Goal: Task Accomplishment & Management: Use online tool/utility

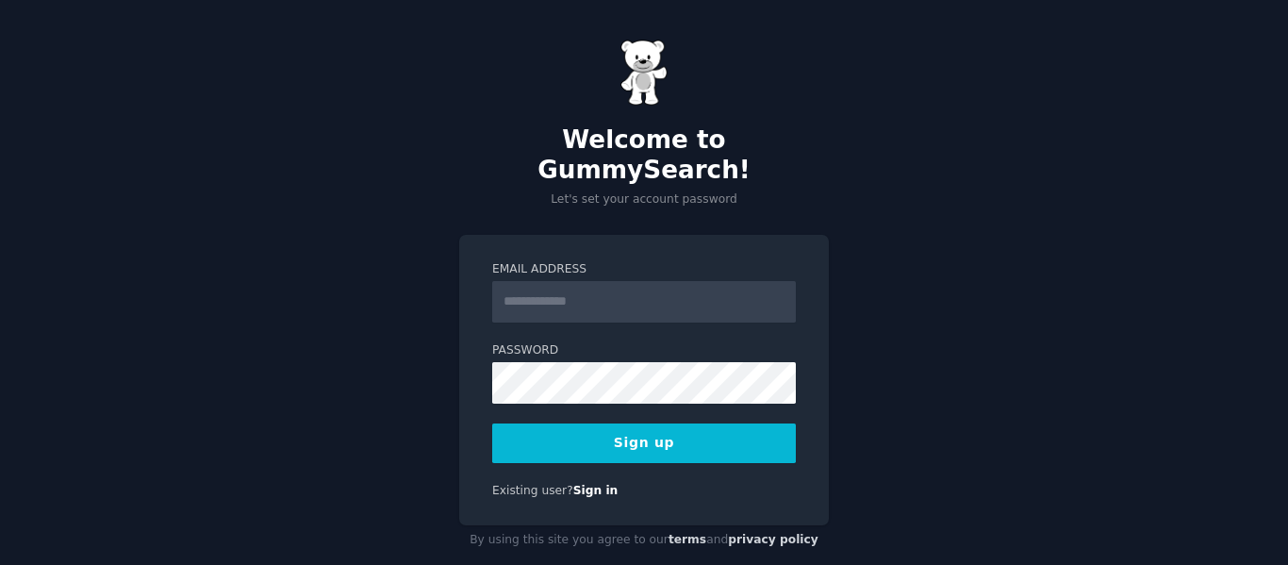
click at [615, 281] on input "Email Address" at bounding box center [644, 301] width 304 height 41
type input "**********"
click at [597, 423] on button "Sign up" at bounding box center [644, 443] width 304 height 40
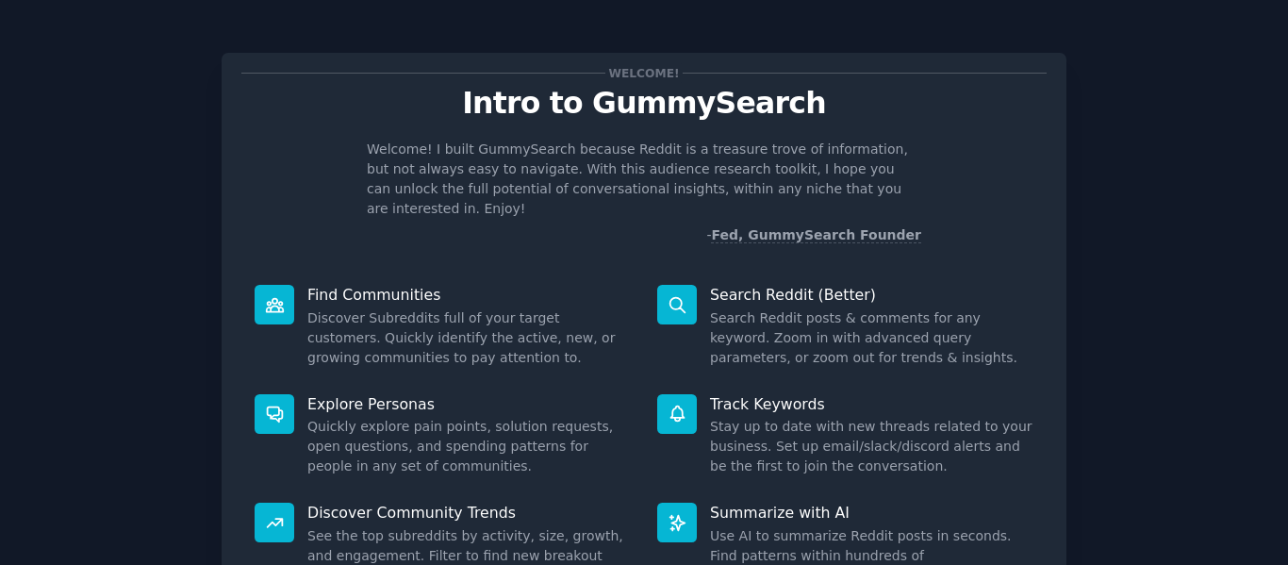
drag, startPoint x: 1111, startPoint y: 202, endPoint x: 1006, endPoint y: 221, distance: 106.3
click at [1110, 204] on div "Welcome! Intro to GummySearch Welcome! I built GummySearch because Reddit is a …" at bounding box center [643, 388] width 1235 height 725
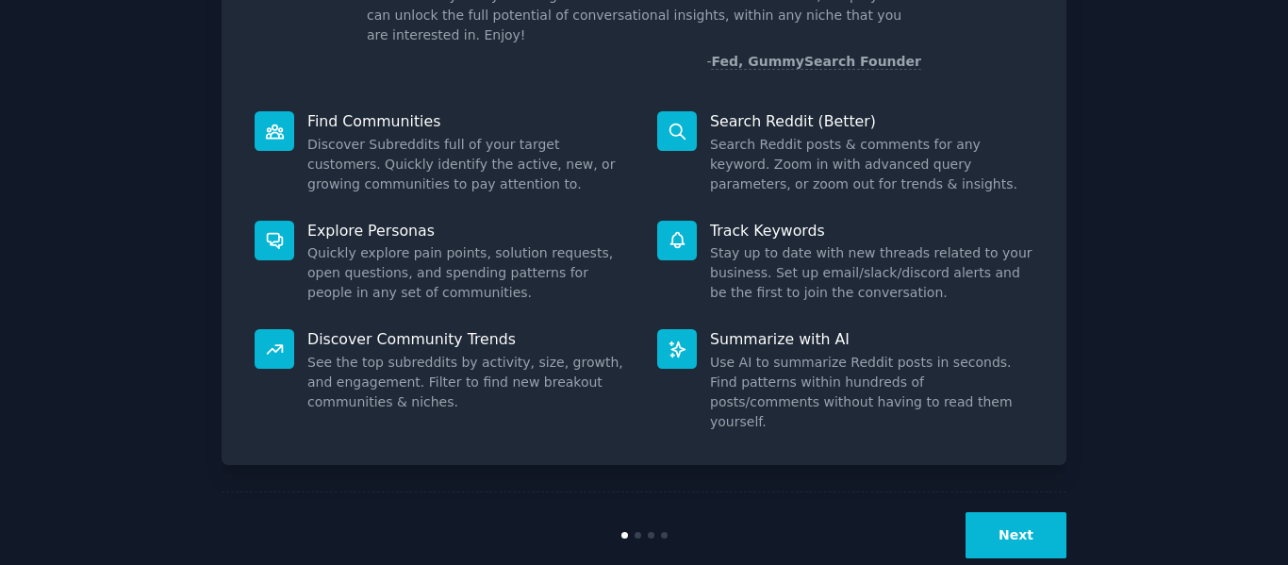
click at [1010, 512] on button "Next" at bounding box center [1015, 535] width 101 height 46
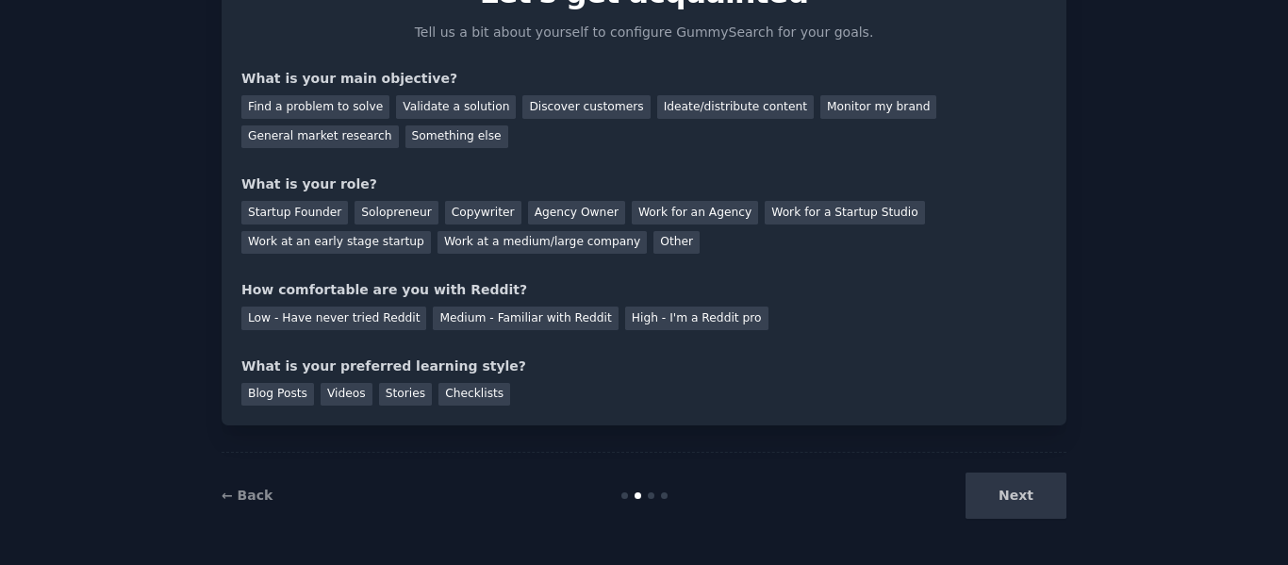
click at [1010, 502] on div "Next" at bounding box center [925, 495] width 282 height 46
click at [898, 484] on div "Next" at bounding box center [925, 495] width 282 height 46
click at [226, 493] on link "← Back" at bounding box center [247, 494] width 51 height 15
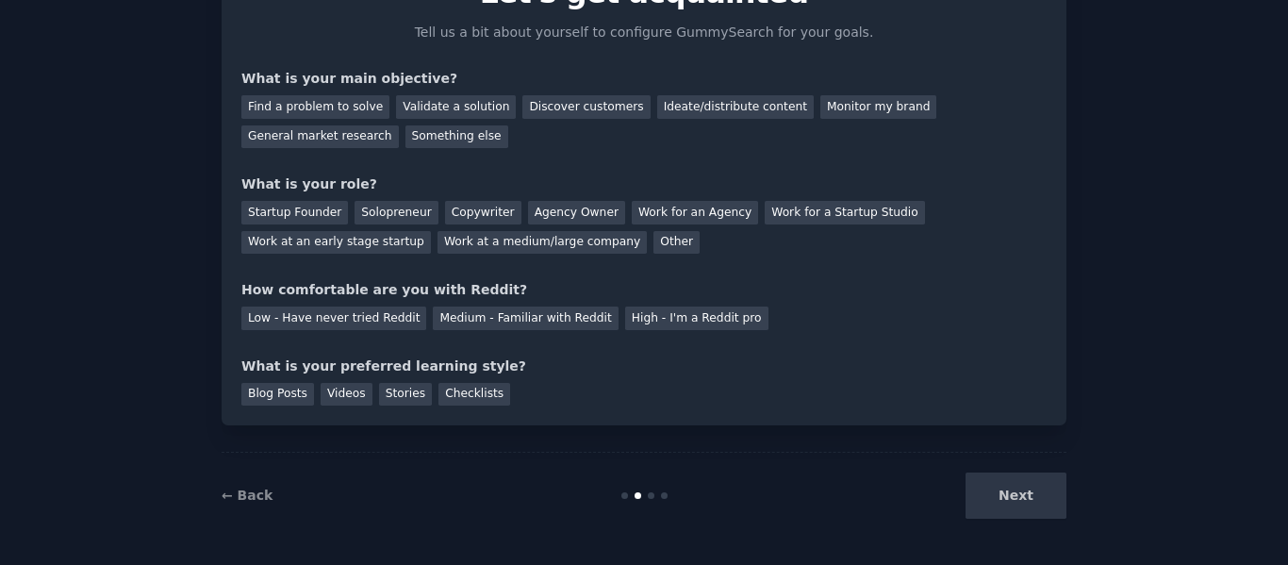
click at [1018, 547] on div "Your goals Let's get acquainted Tell us a bit about yourself to configure Gummy…" at bounding box center [644, 227] width 1288 height 675
click at [625, 320] on div "High - I'm a Reddit pro" at bounding box center [696, 318] width 143 height 24
click at [1014, 510] on div "Next" at bounding box center [925, 495] width 282 height 46
click at [464, 387] on div "Checklists" at bounding box center [474, 395] width 72 height 24
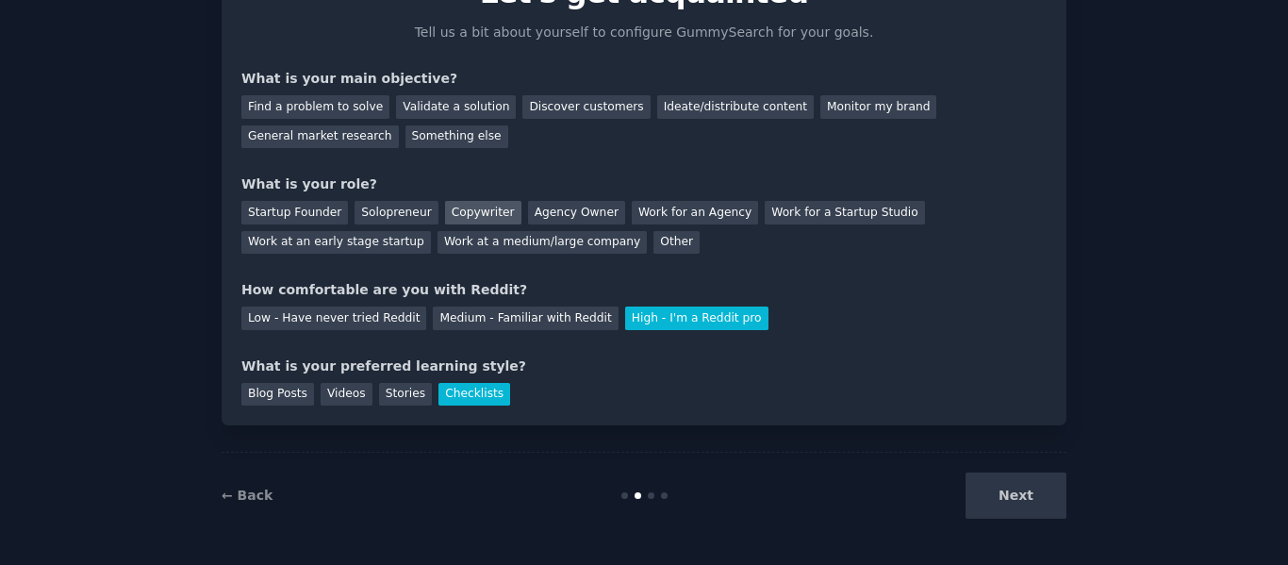
click at [475, 206] on div "Copywriter" at bounding box center [483, 213] width 76 height 24
click at [439, 85] on div "What is your main objective?" at bounding box center [643, 79] width 805 height 20
click at [428, 117] on div "Validate a solution" at bounding box center [456, 107] width 120 height 24
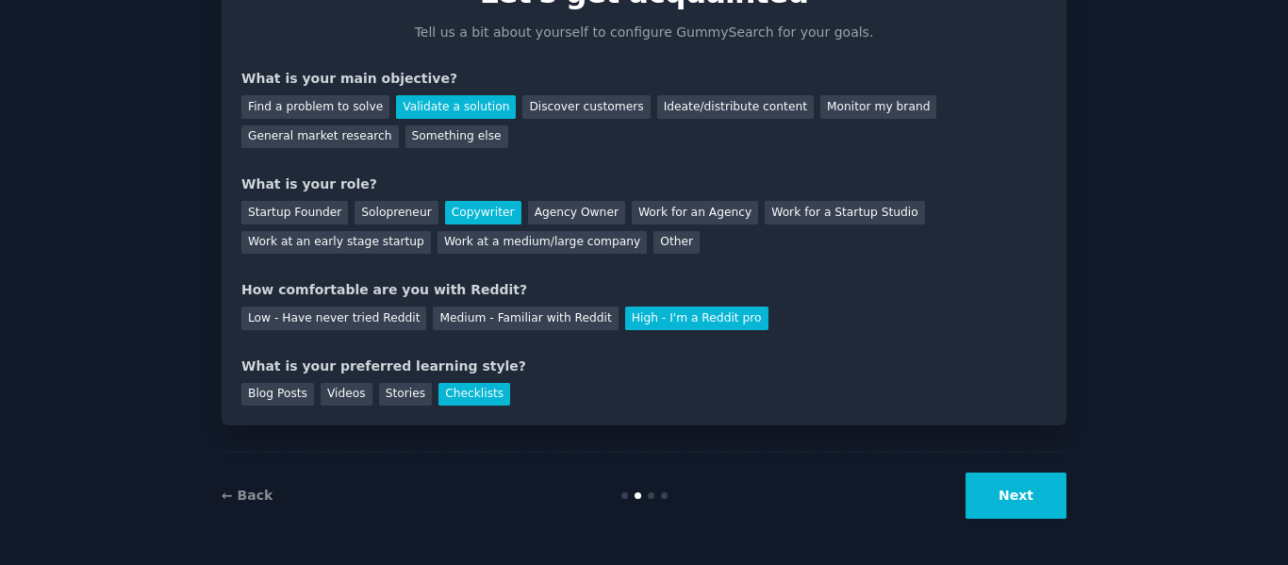
click at [1000, 511] on button "Next" at bounding box center [1015, 495] width 101 height 46
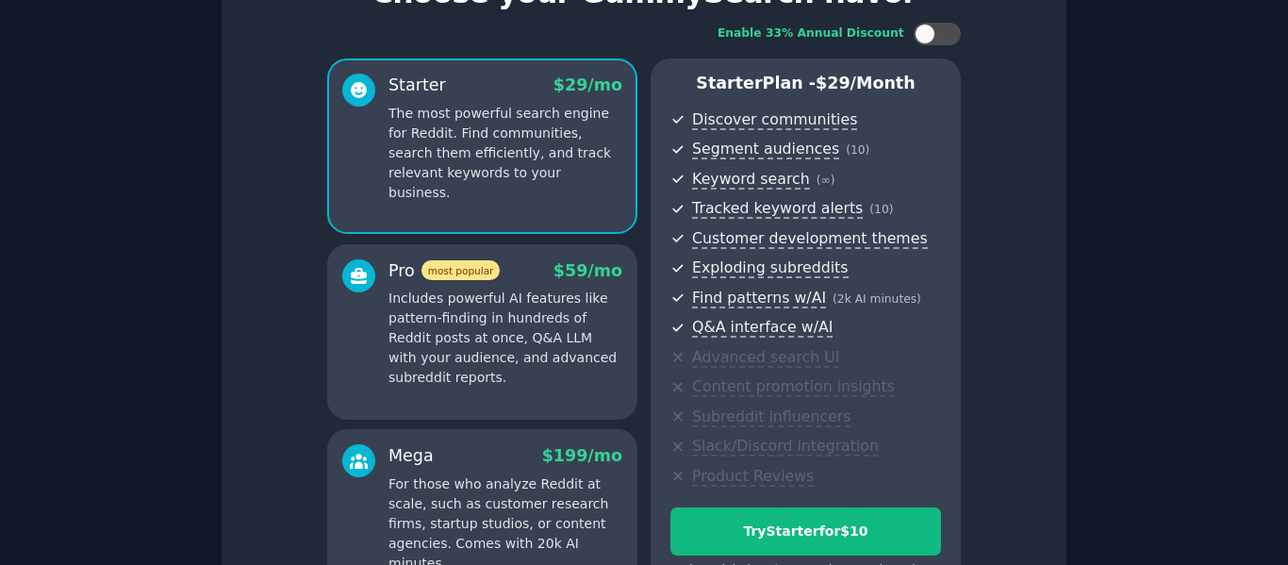
scroll to position [299, 0]
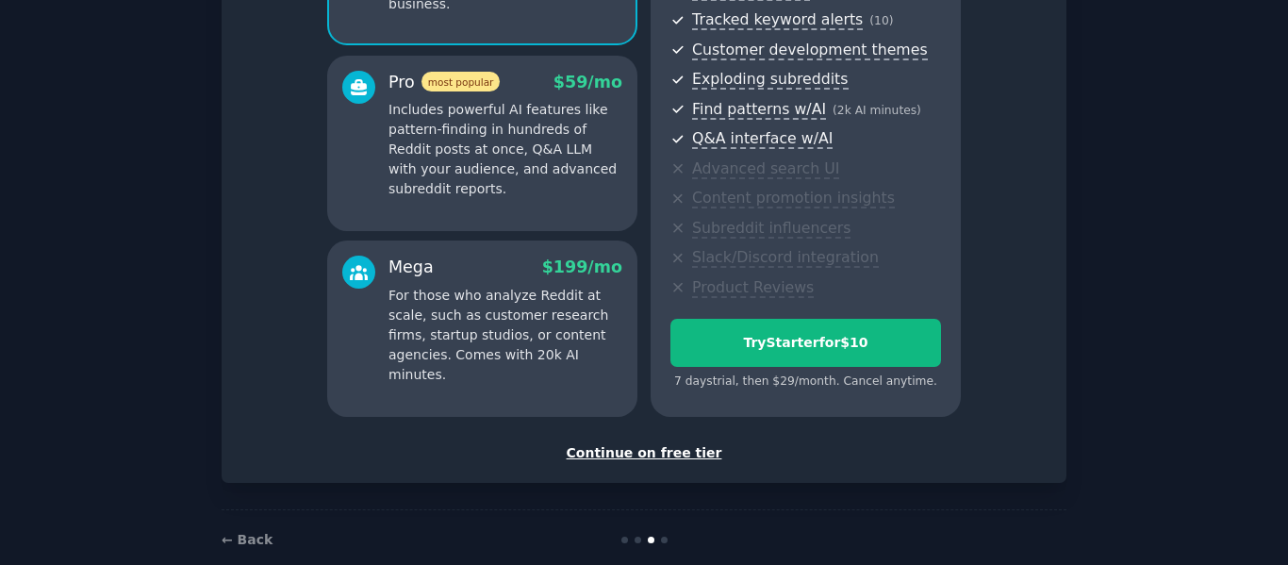
click at [656, 455] on div "Continue on free tier" at bounding box center [643, 453] width 805 height 20
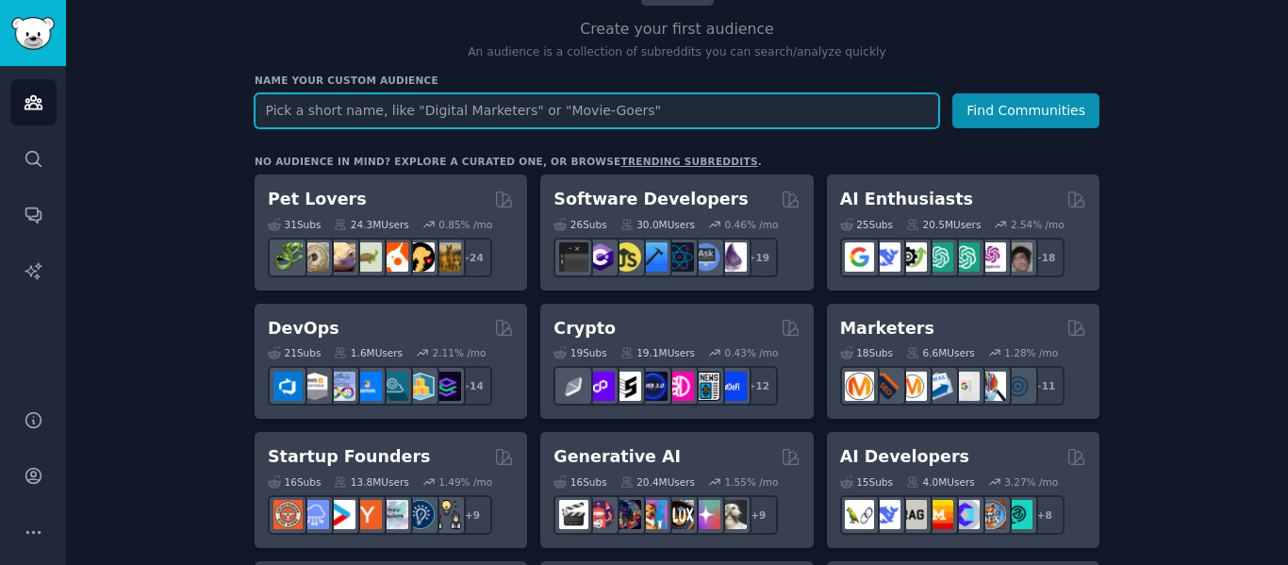
scroll to position [189, 0]
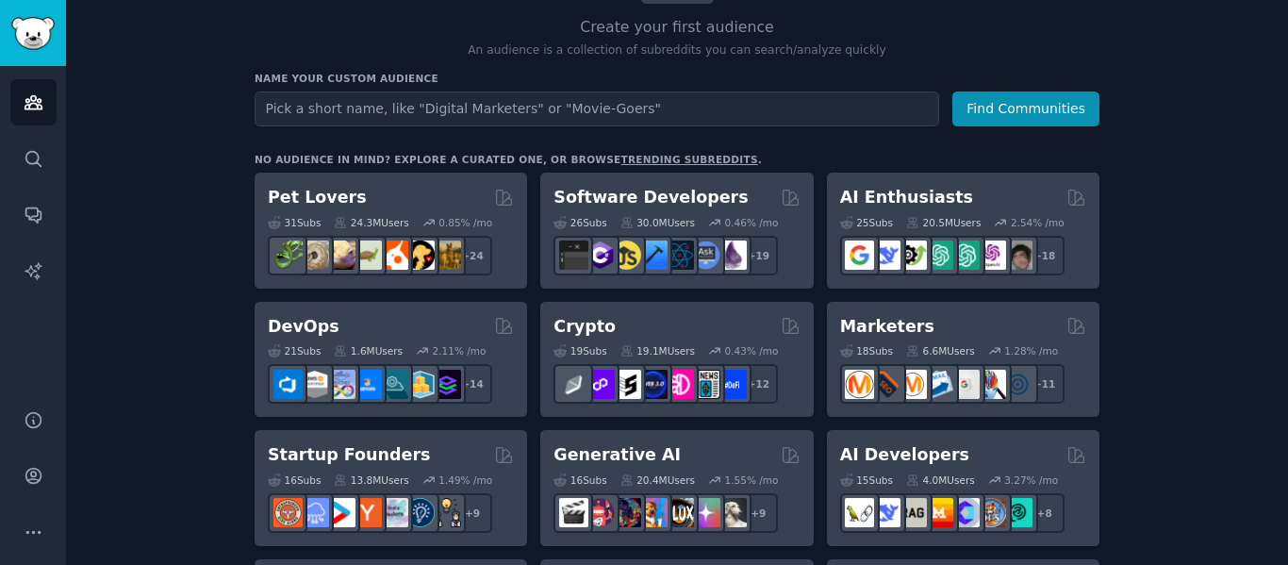
drag, startPoint x: 1229, startPoint y: 234, endPoint x: 216, endPoint y: 376, distance: 1023.5
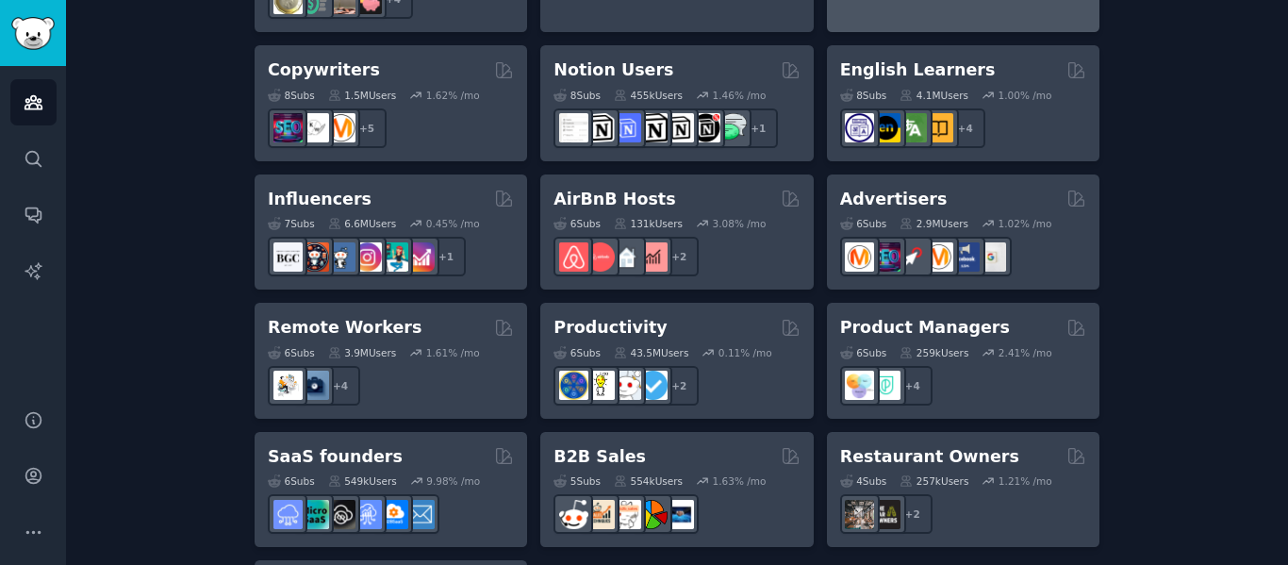
scroll to position [1610, 0]
